Goal: Find specific page/section: Find specific page/section

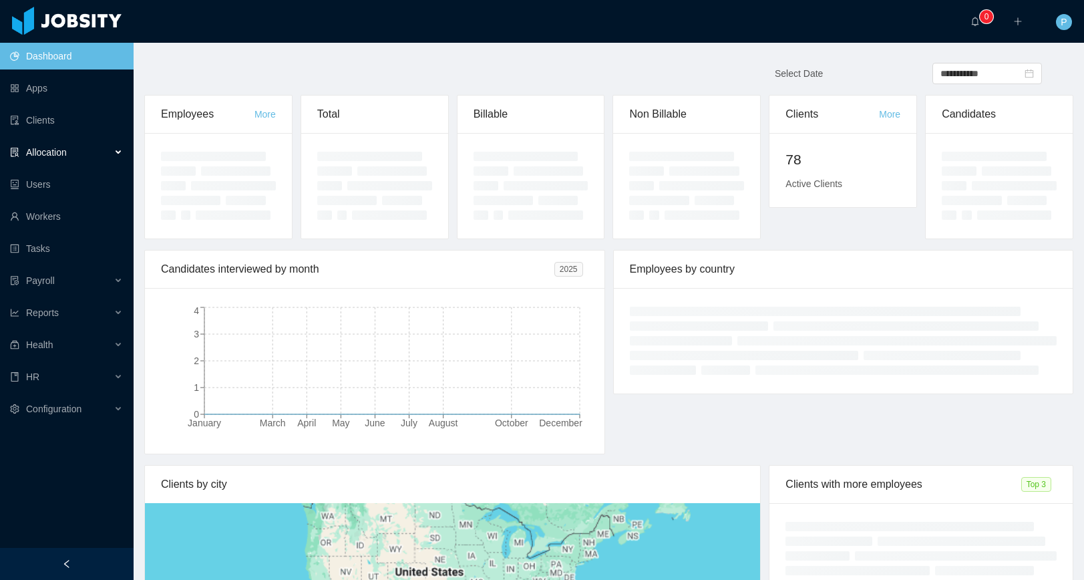
click at [65, 148] on span "Allocation" at bounding box center [46, 152] width 41 height 11
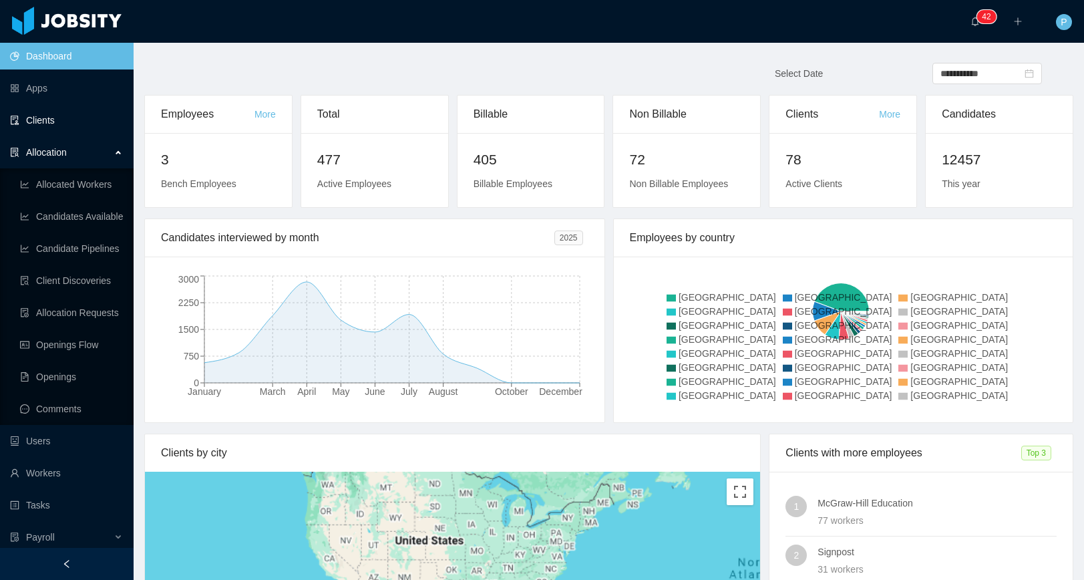
click at [49, 114] on link "Clients" at bounding box center [66, 120] width 113 height 27
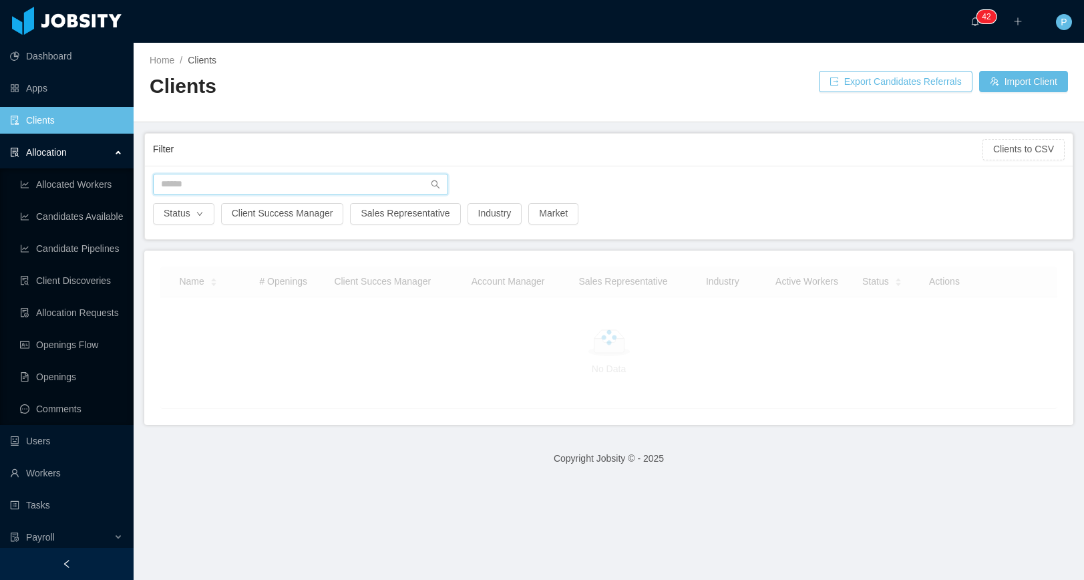
click at [291, 174] on input "text" at bounding box center [300, 184] width 295 height 21
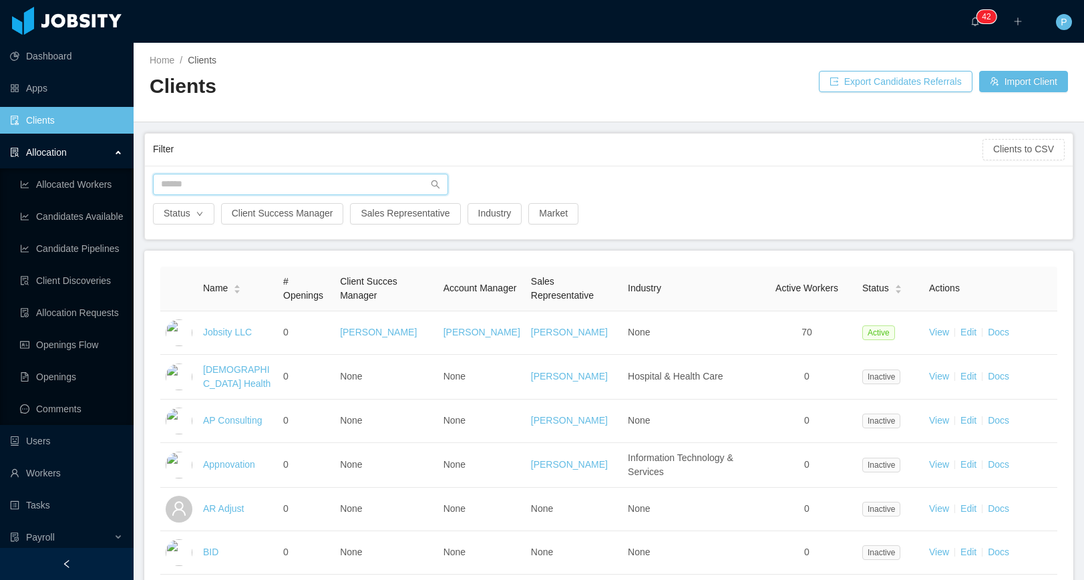
click at [292, 178] on input "text" at bounding box center [300, 184] width 295 height 21
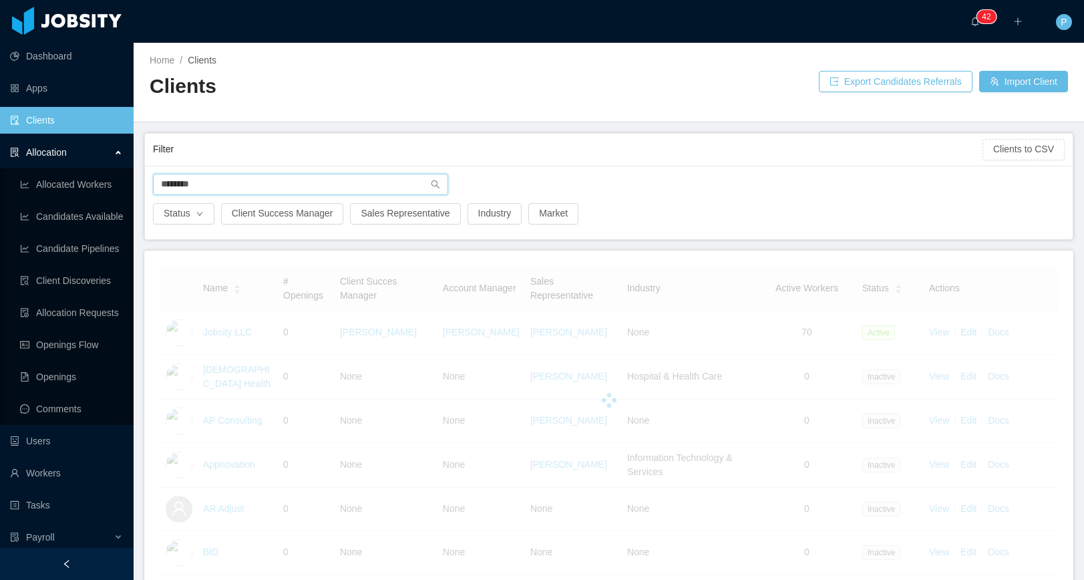
type input "********"
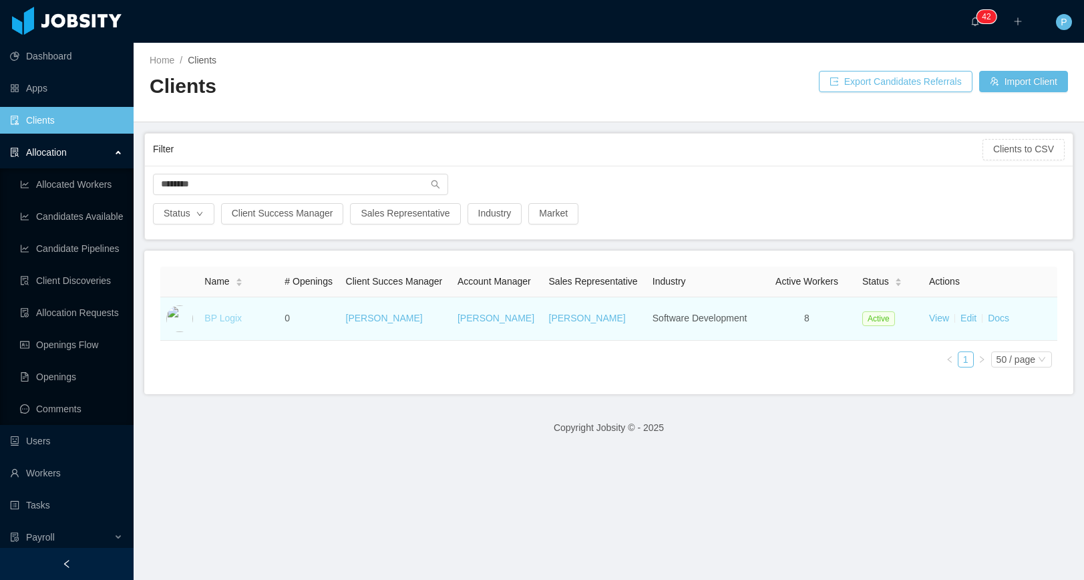
click at [218, 323] on link "BP Logix" at bounding box center [222, 318] width 37 height 11
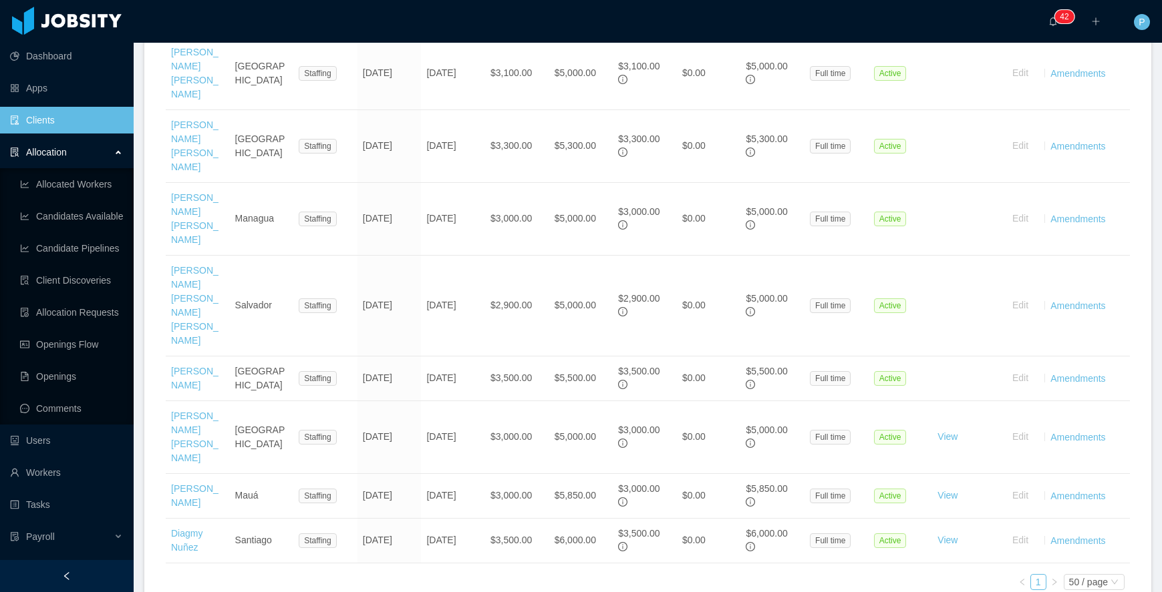
scroll to position [582, 0]
